Goal: Find specific page/section: Find specific page/section

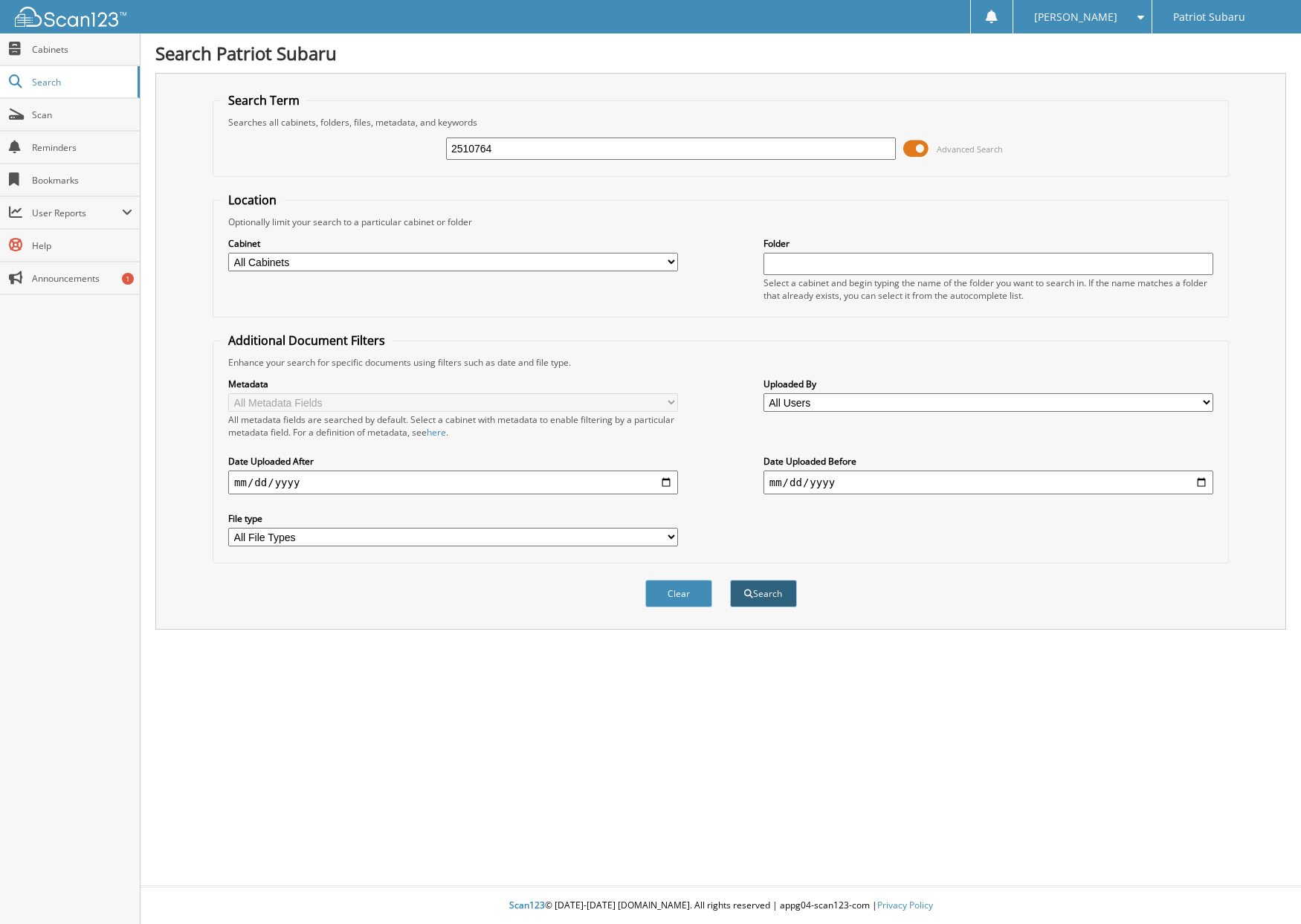
type input "2510764"
click at [748, 593] on span "submit" at bounding box center [748, 593] width 9 height 9
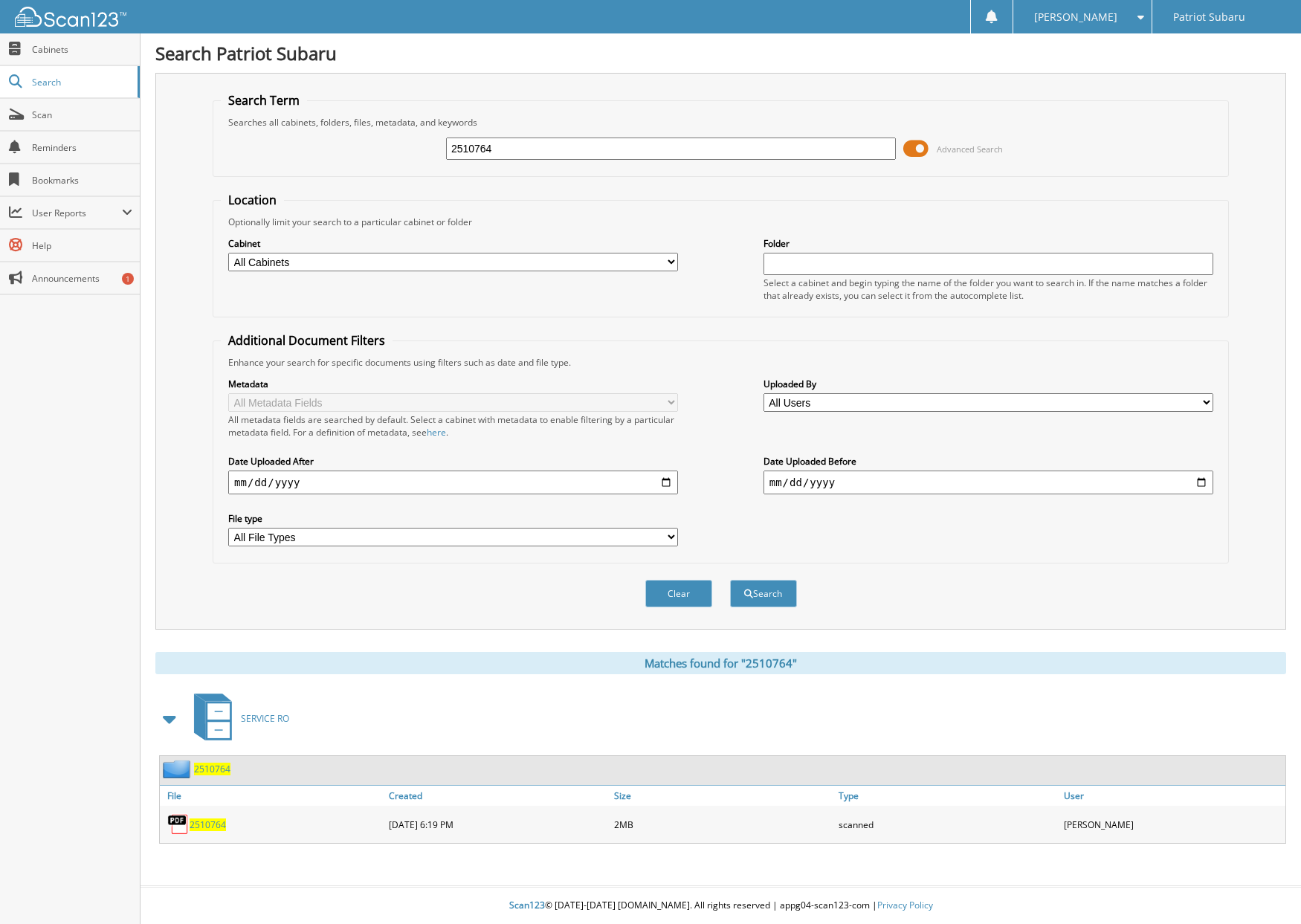
click at [214, 828] on span "2510764" at bounding box center [207, 825] width 36 height 12
click at [197, 825] on span "2510764" at bounding box center [207, 825] width 36 height 12
